Goal: Information Seeking & Learning: Learn about a topic

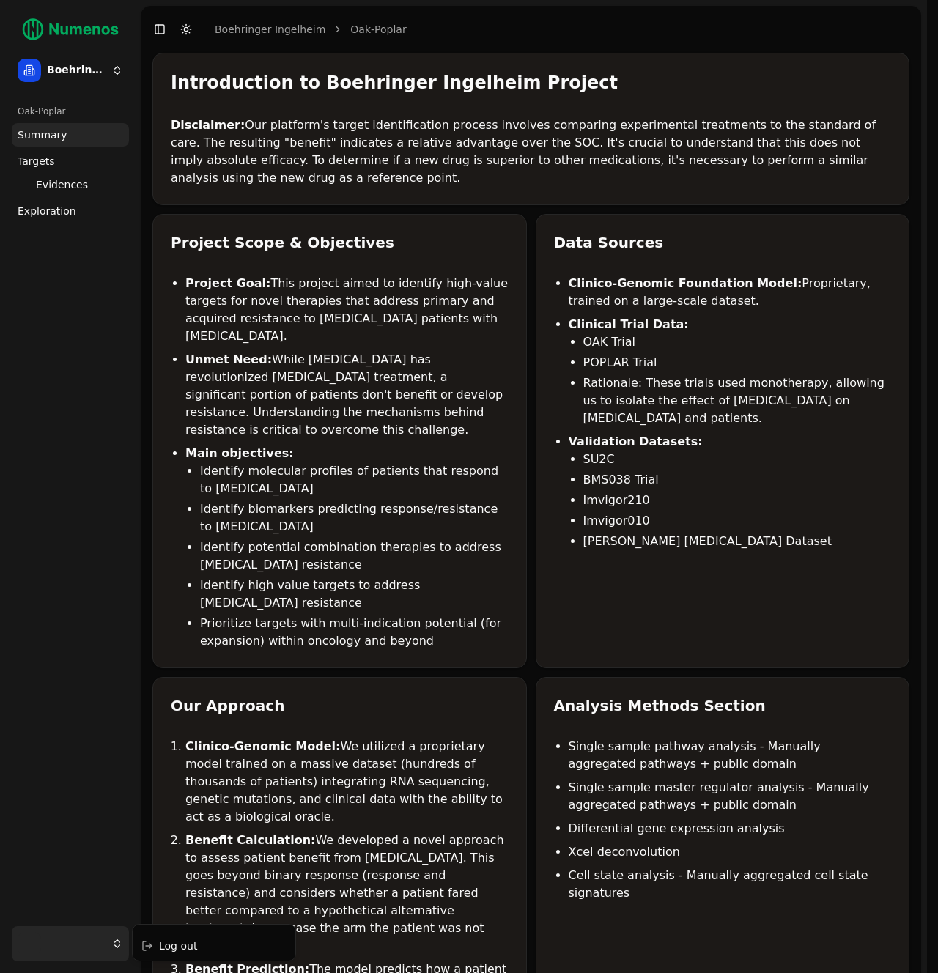
click at [52, 945] on html "Boehringer Ingelheim Oak-Poplar Summary Targets Evidences Exploration Mutations…" at bounding box center [469, 978] width 938 height 1956
click at [158, 948] on div "Log out" at bounding box center [214, 945] width 157 height 23
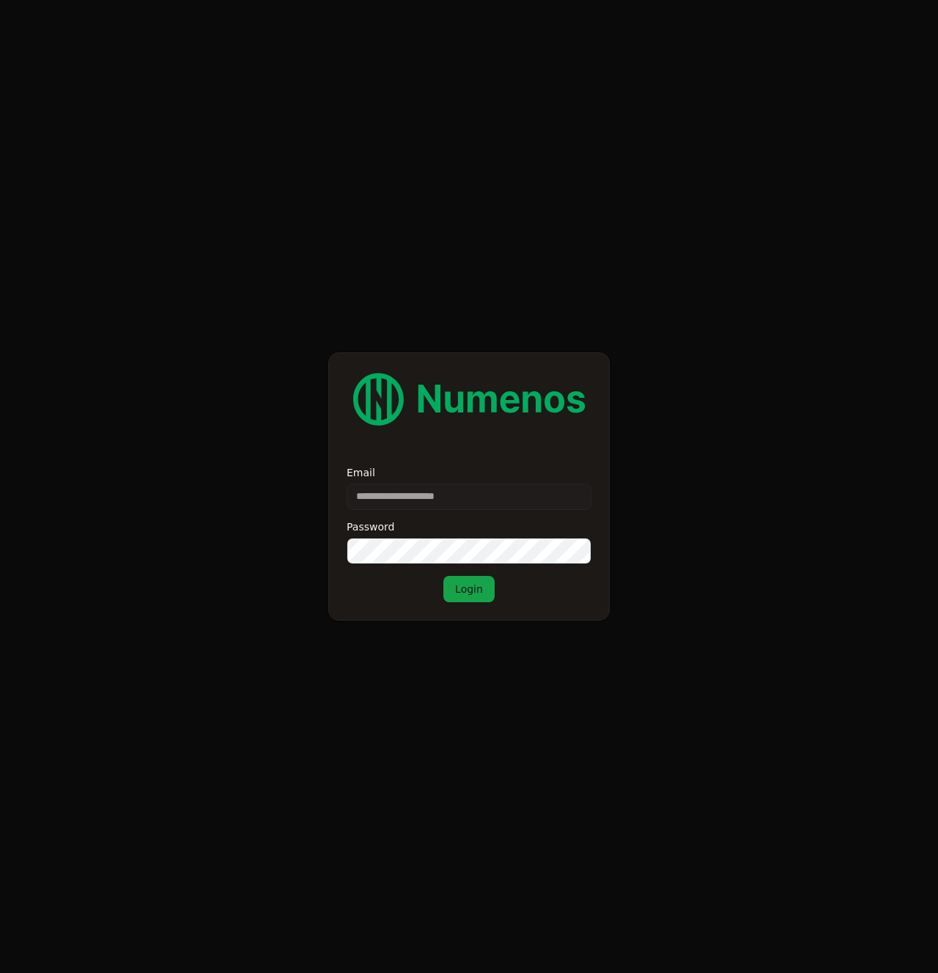
type input "**********"
click at [465, 596] on button "Login" at bounding box center [468, 589] width 51 height 26
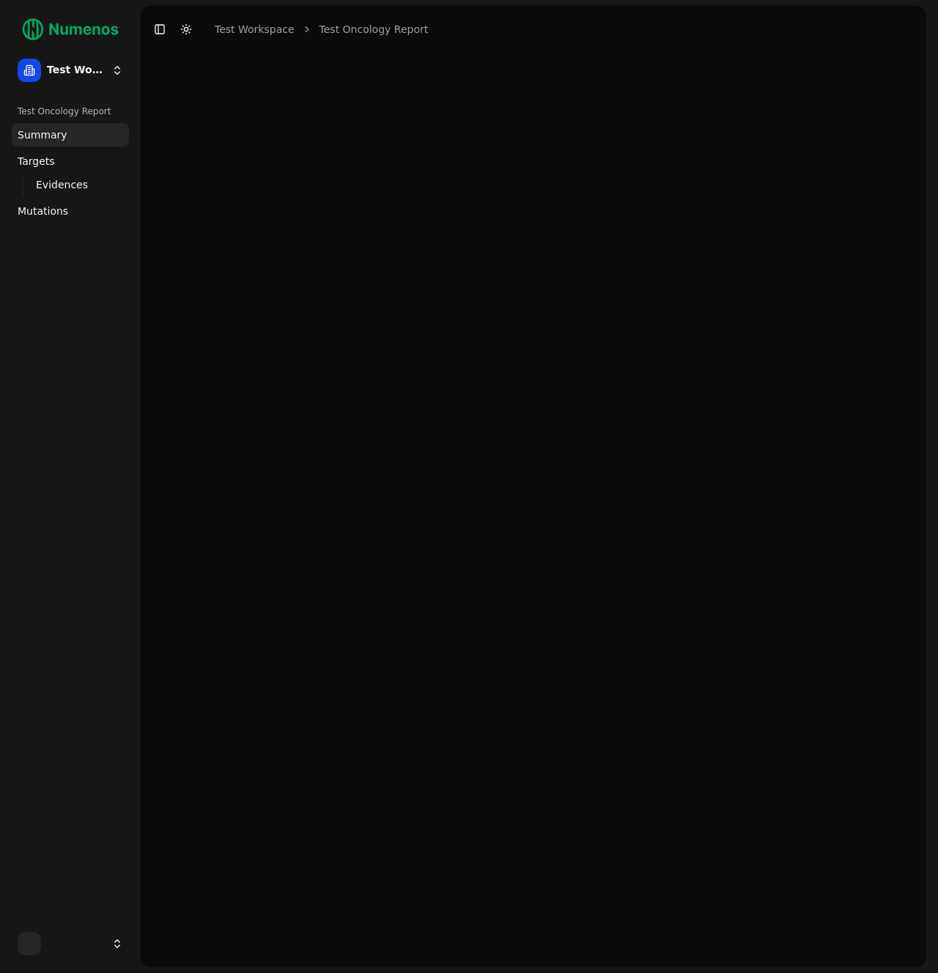
click at [45, 206] on span "Mutations" at bounding box center [43, 211] width 51 height 15
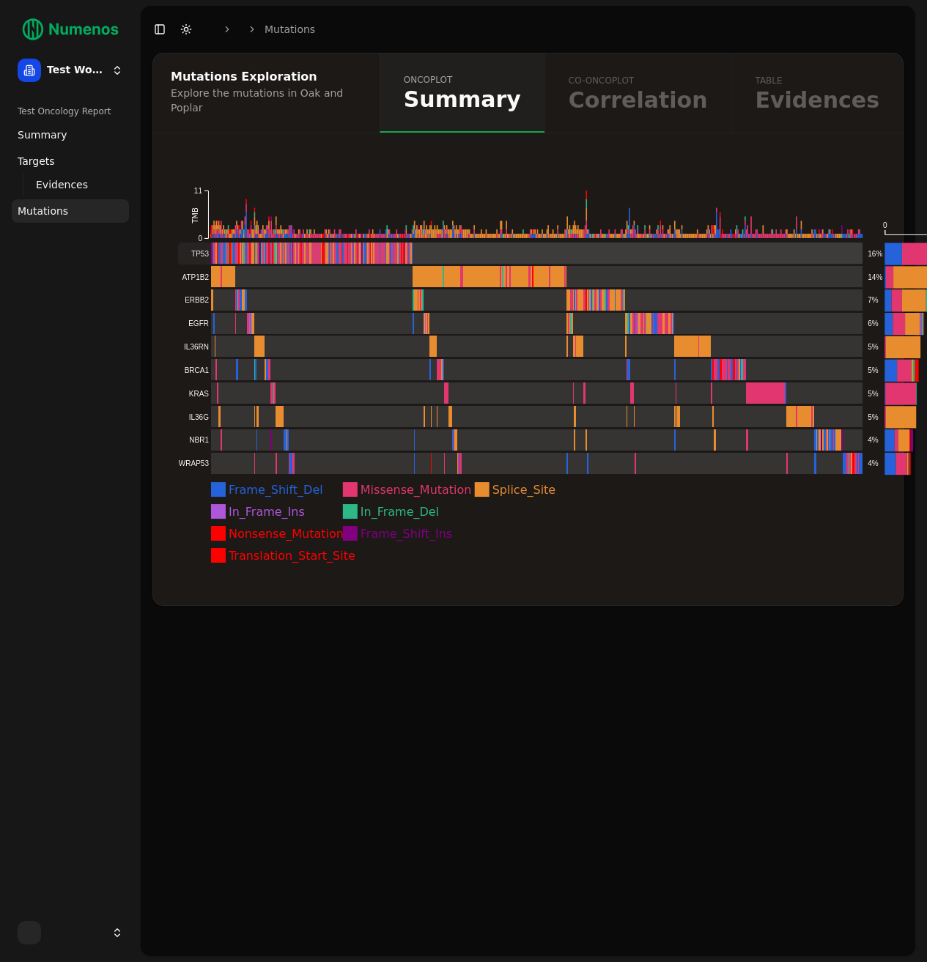
click at [588, 248] on rect at bounding box center [520, 254] width 685 height 22
